Goal: Information Seeking & Learning: Understand process/instructions

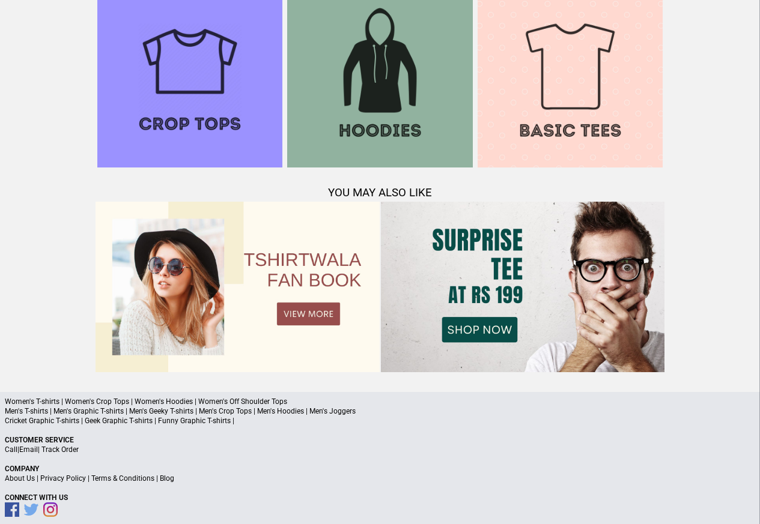
scroll to position [1159, 0]
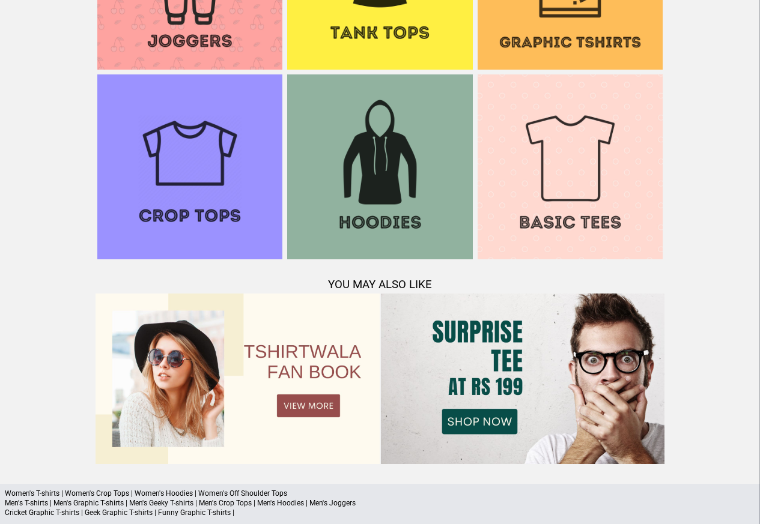
scroll to position [1159, 0]
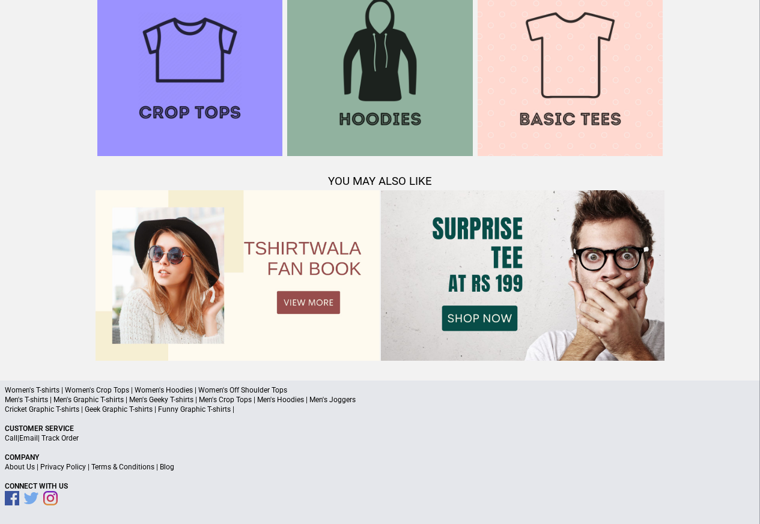
scroll to position [1058, 0]
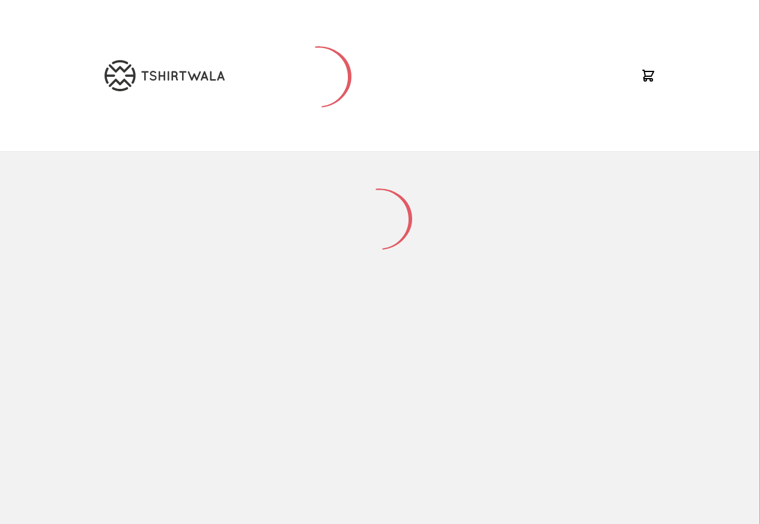
scroll to position [57, 0]
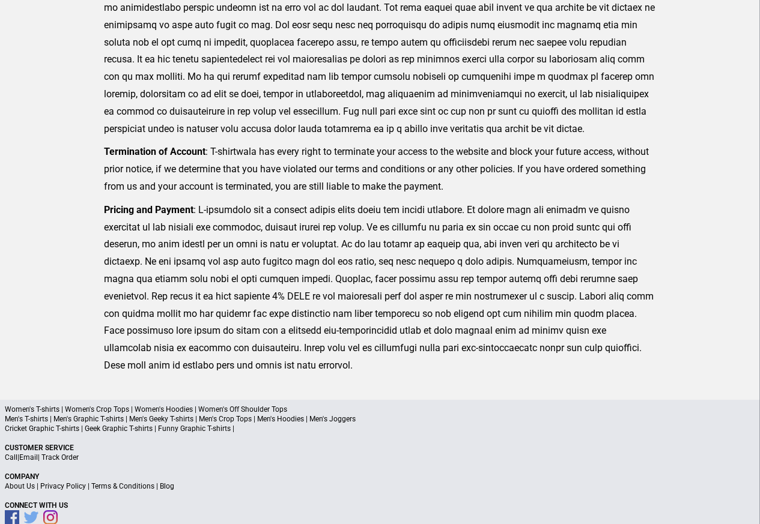
scroll to position [175, 0]
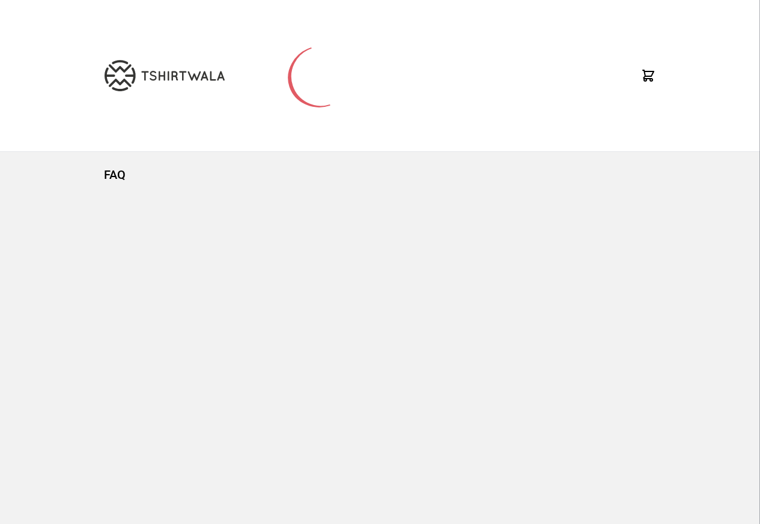
scroll to position [57, 0]
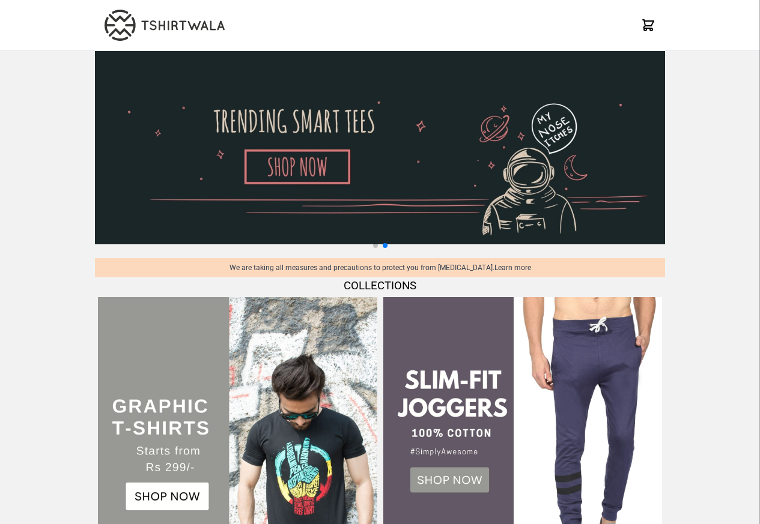
scroll to position [1159, 0]
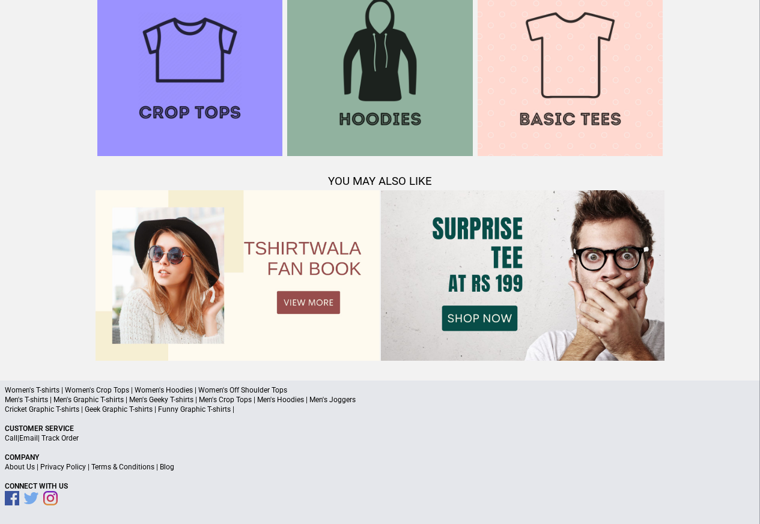
click at [64, 469] on link "Privacy Policy" at bounding box center [63, 467] width 46 height 8
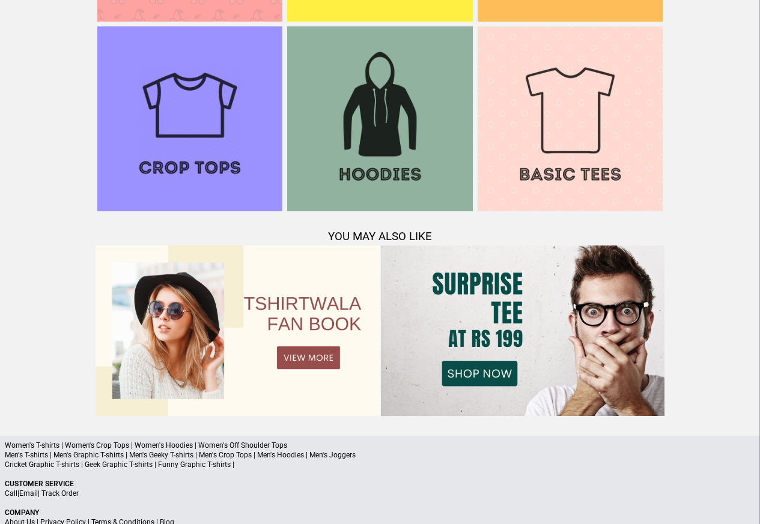
scroll to position [1159, 0]
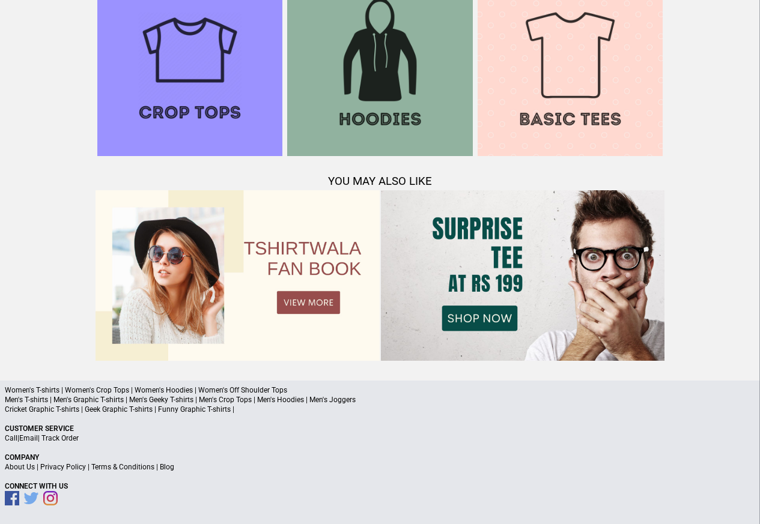
click at [53, 468] on link "Privacy Policy" at bounding box center [63, 467] width 46 height 8
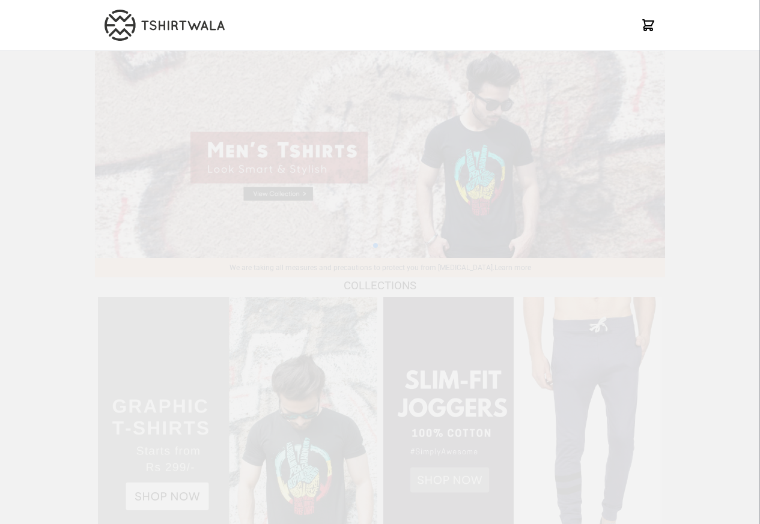
scroll to position [1159, 0]
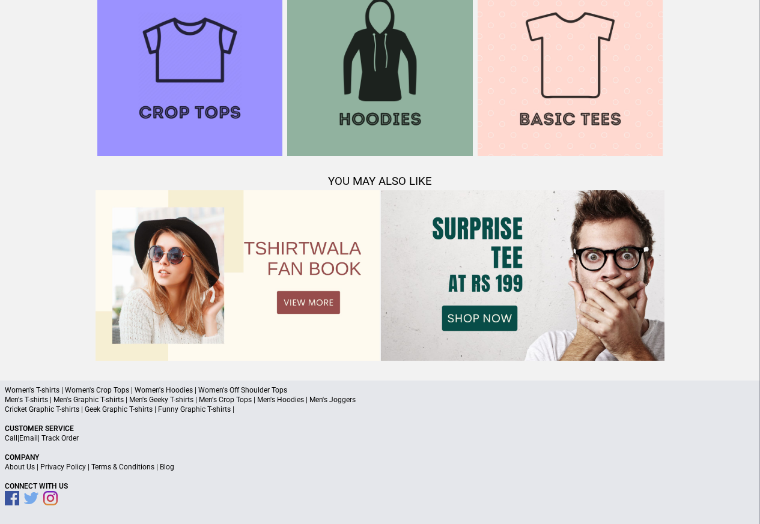
click at [47, 471] on p "About Us | Privacy Policy | Terms & Conditions | Blog" at bounding box center [380, 467] width 750 height 10
click at [52, 473] on div "Women's T-shirts | Women's Crop Tops | Women's Hoodies | Women's Off Shoulder T…" at bounding box center [380, 453] width 760 height 144
click at [48, 471] on p "About Us | Privacy Policy | Terms & Conditions | Blog" at bounding box center [380, 467] width 750 height 10
click at [64, 465] on link "Privacy Policy" at bounding box center [63, 467] width 46 height 8
